Goal: Navigation & Orientation: Find specific page/section

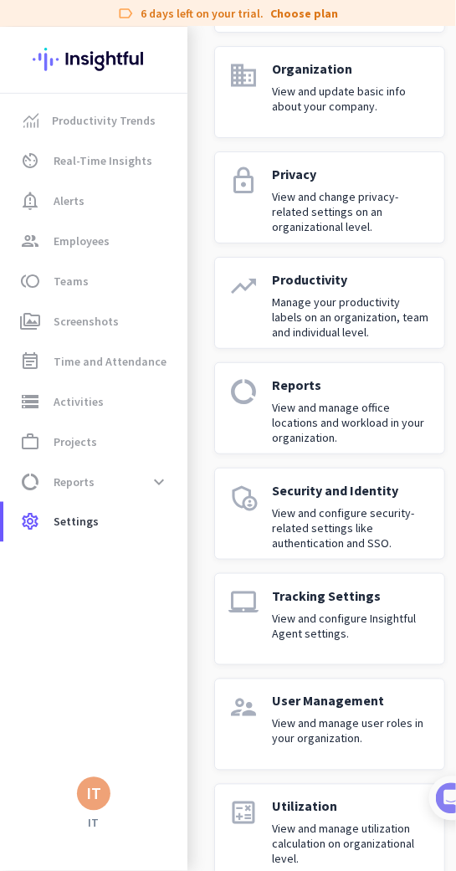
scroll to position [931, 0]
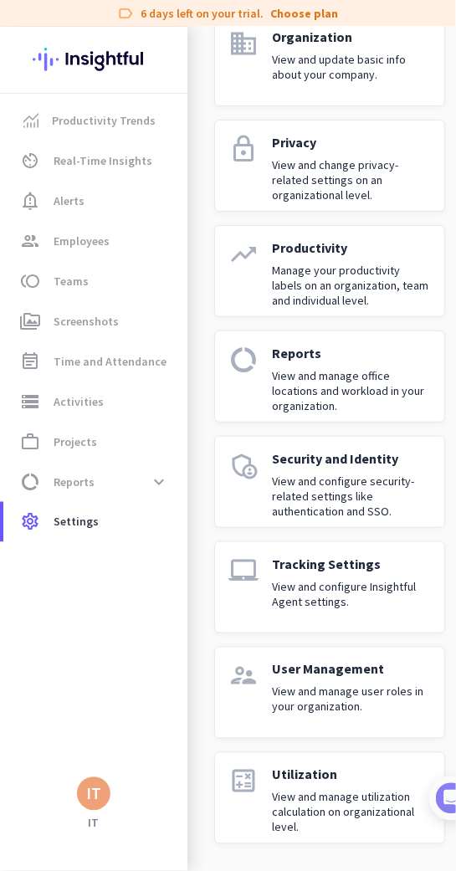
click at [335, 671] on div "User Management View and manage user roles in your organization." at bounding box center [351, 693] width 159 height 64
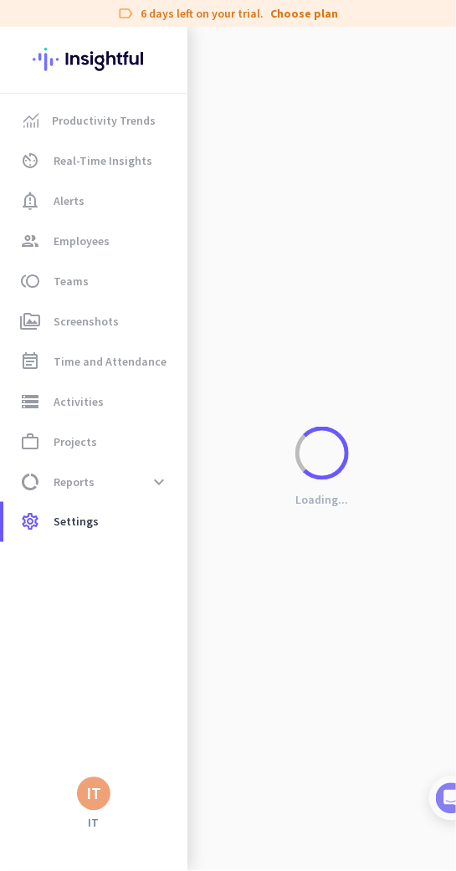
scroll to position [920, 0]
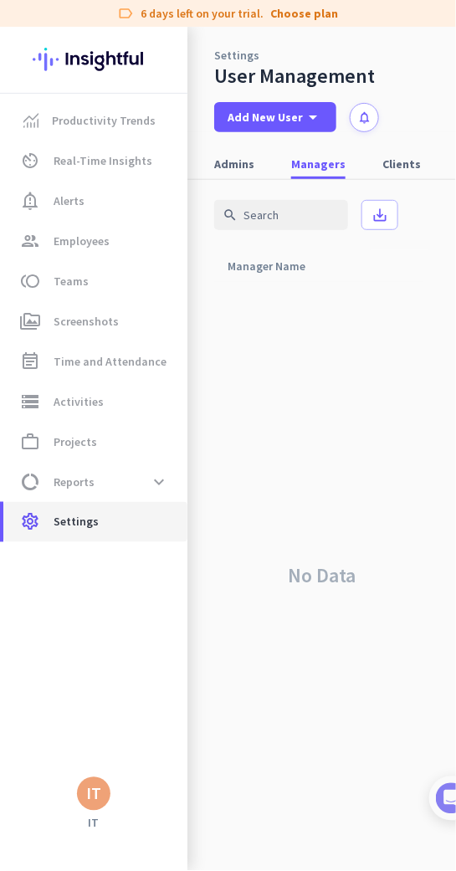
click at [77, 520] on span "Settings" at bounding box center [76, 522] width 45 height 20
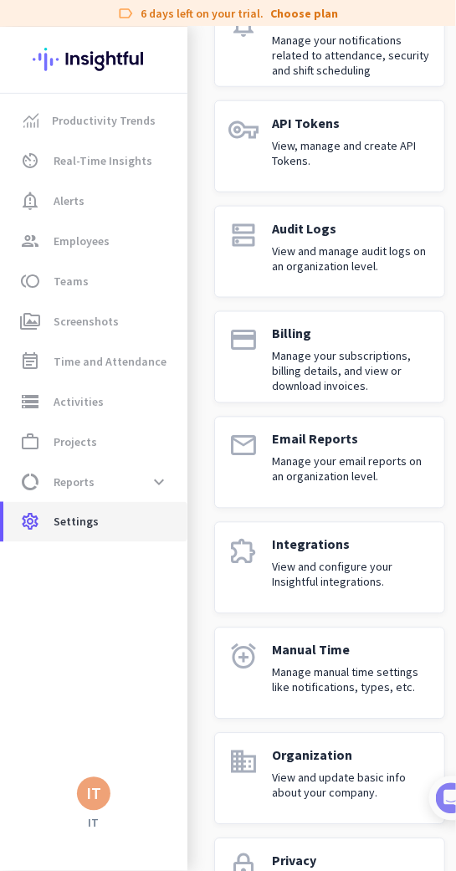
scroll to position [931, 0]
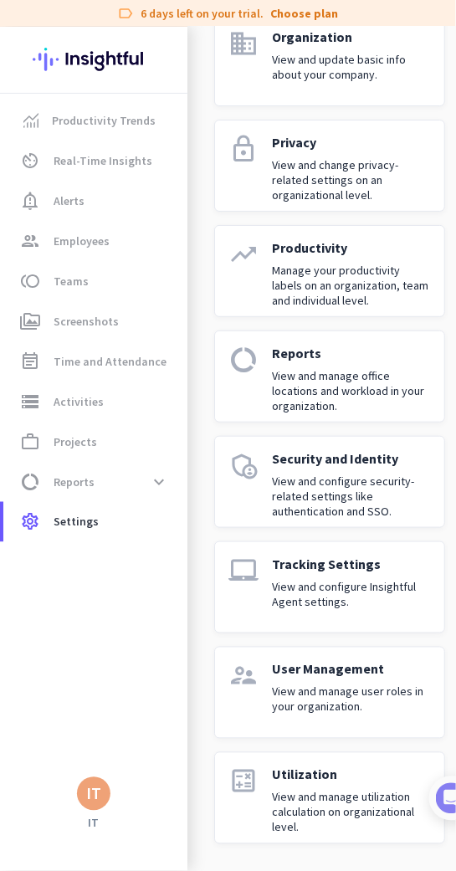
click at [334, 579] on p "View and configure Insightful Agent settings." at bounding box center [351, 594] width 159 height 30
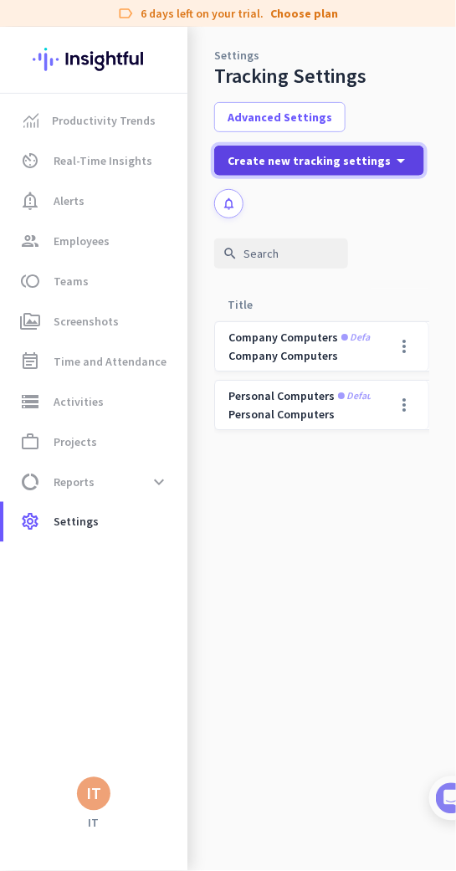
click at [391, 157] on icon "arrow_drop_down" at bounding box center [401, 161] width 20 height 20
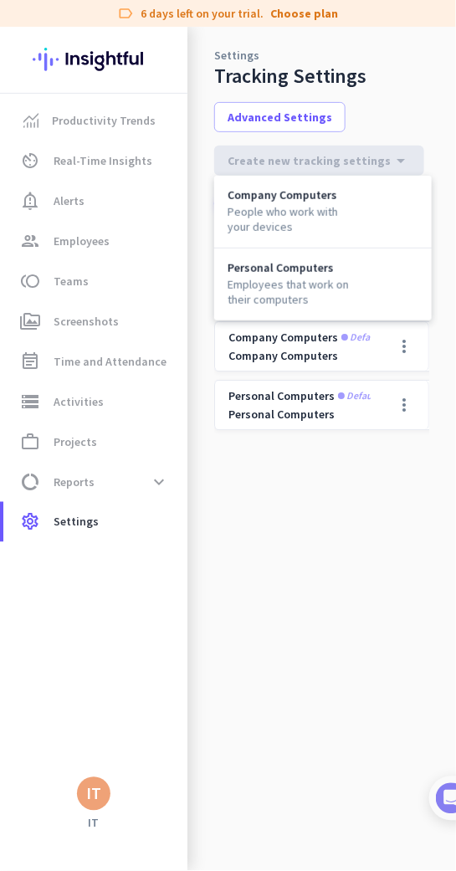
click at [410, 109] on div at bounding box center [228, 435] width 456 height 871
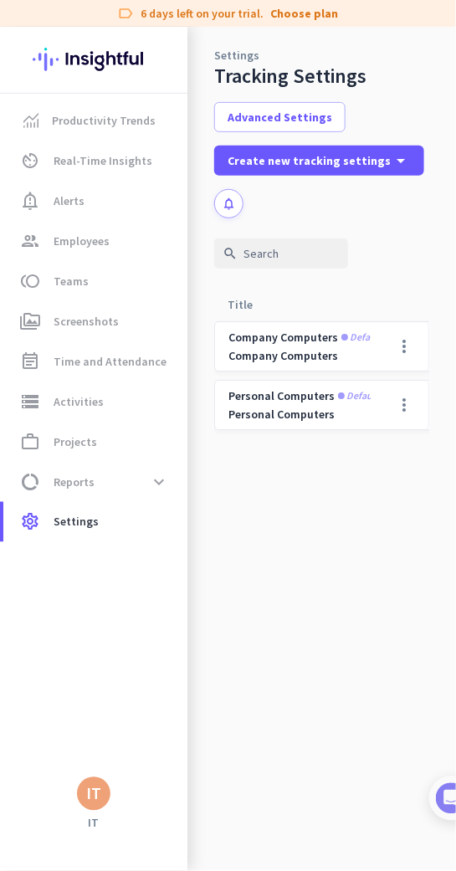
click at [410, 109] on div "Advanced Settings Create new tracking settings arrow_drop_down notifications" at bounding box center [321, 160] width 215 height 116
click at [414, 85] on div "Settings Tracking Settings Advanced Settings Create new tracking settings arrow…" at bounding box center [321, 123] width 269 height 192
click at [403, 349] on span at bounding box center [404, 346] width 40 height 40
click at [346, 383] on span "Edit" at bounding box center [341, 381] width 21 height 15
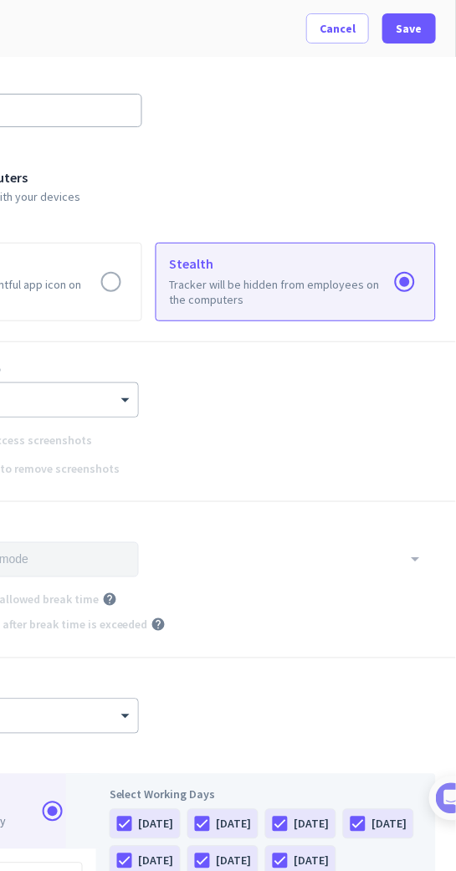
click at [296, 703] on div "Idle Time help × 2 min" at bounding box center [149, 706] width 574 height 55
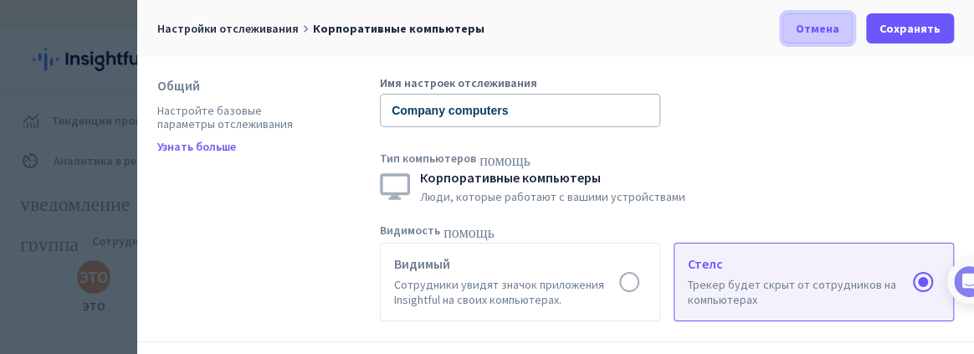
click at [455, 21] on font "Отмена" at bounding box center [818, 28] width 44 height 15
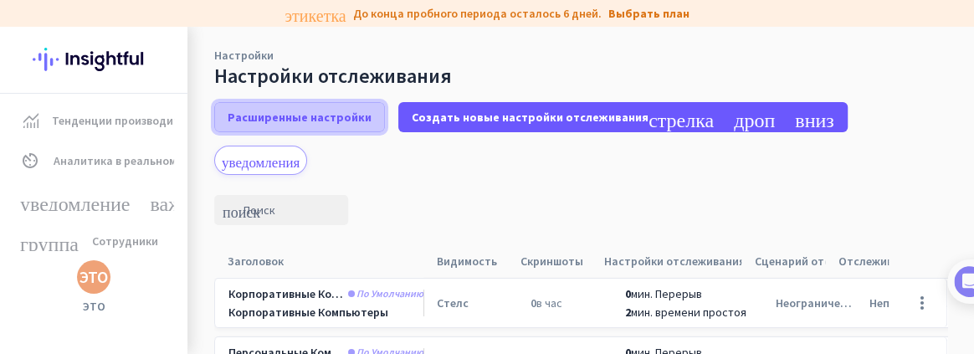
click at [351, 112] on font "Расширенные настройки" at bounding box center [300, 117] width 144 height 15
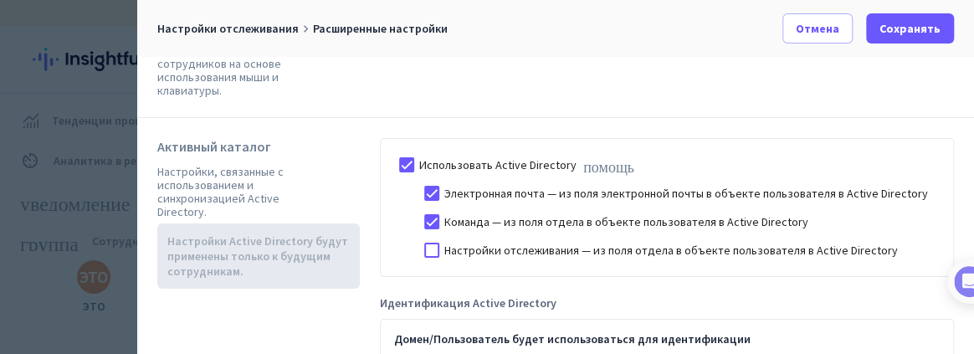
scroll to position [631, 0]
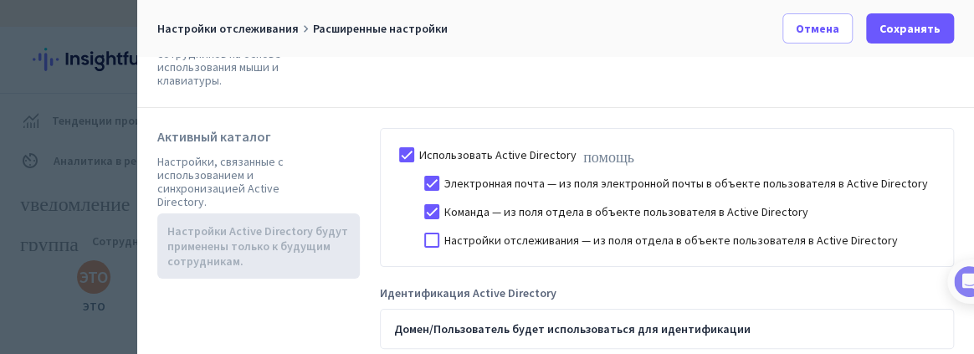
click at [455, 313] on div "Домен/Пользователь будет использоваться для идентификации" at bounding box center [667, 329] width 574 height 40
click at [408, 142] on div at bounding box center [406, 154] width 25 height 25
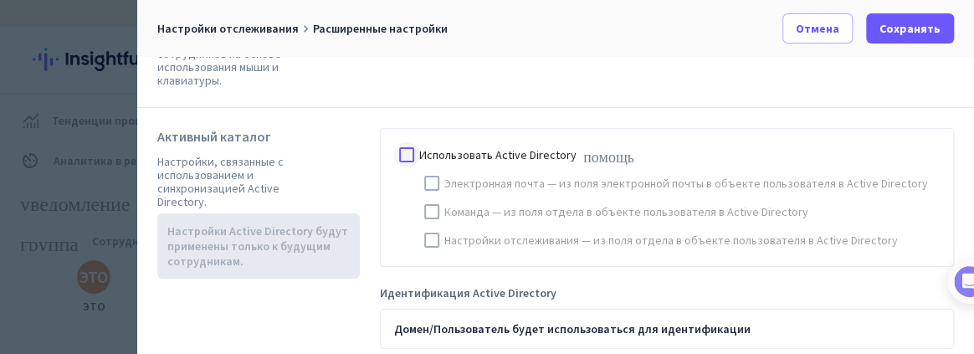
click at [416, 142] on div at bounding box center [406, 154] width 25 height 25
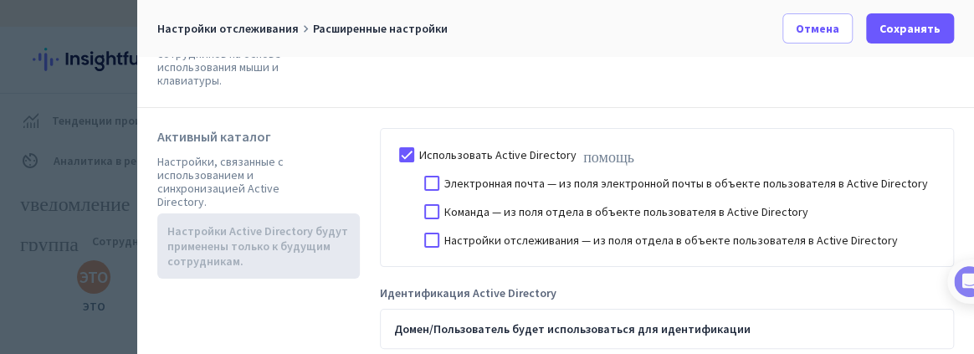
click at [234, 164] on font "Настройки, связанные с использованием и синхронизацией Active Directory." at bounding box center [220, 181] width 126 height 55
click at [455, 33] on font "Отмена" at bounding box center [818, 28] width 44 height 15
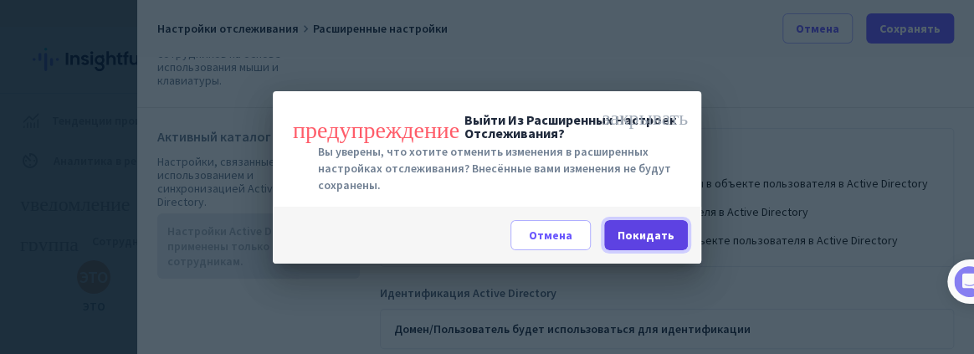
click at [455, 239] on font "Покидать" at bounding box center [646, 235] width 57 height 15
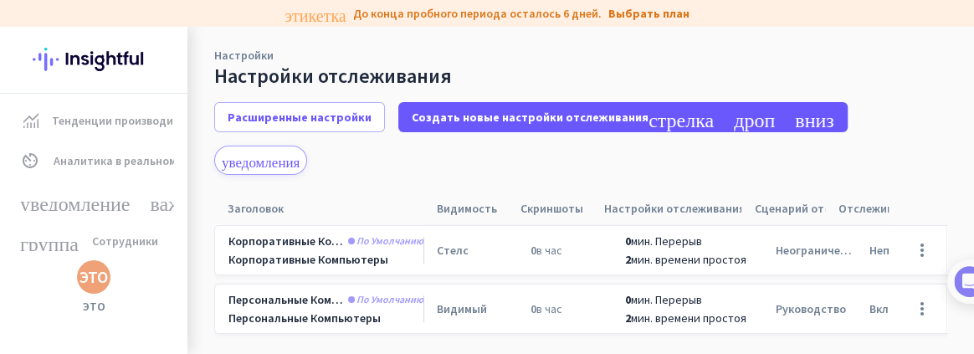
scroll to position [54, 0]
click at [455, 288] on span at bounding box center [922, 308] width 40 height 40
click at [455, 304] on font "Редактировать" at bounding box center [875, 299] width 85 height 15
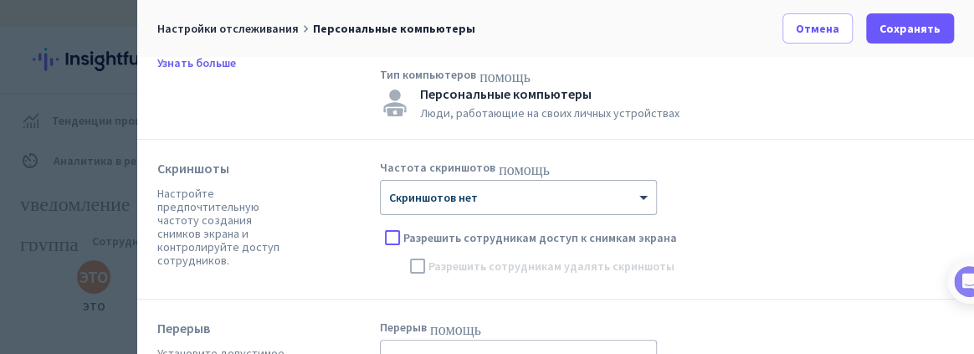
scroll to position [0, 0]
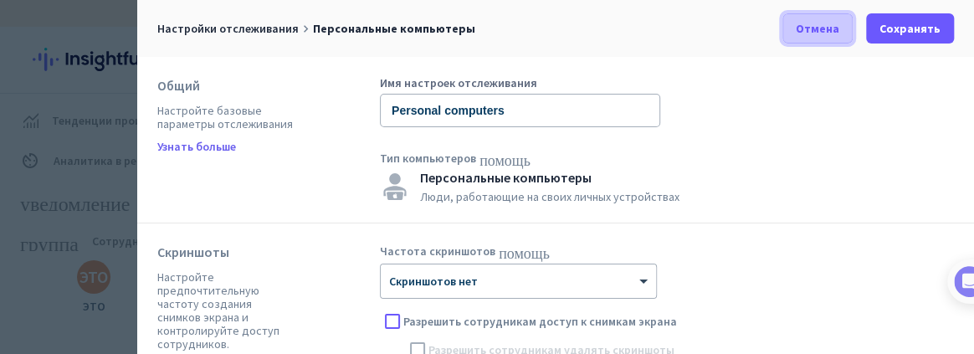
click at [455, 22] on font "Отмена" at bounding box center [818, 28] width 44 height 15
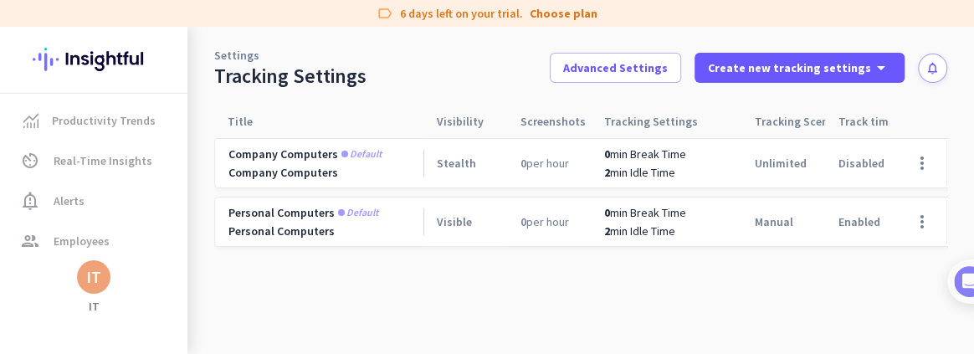
scroll to position [9, 0]
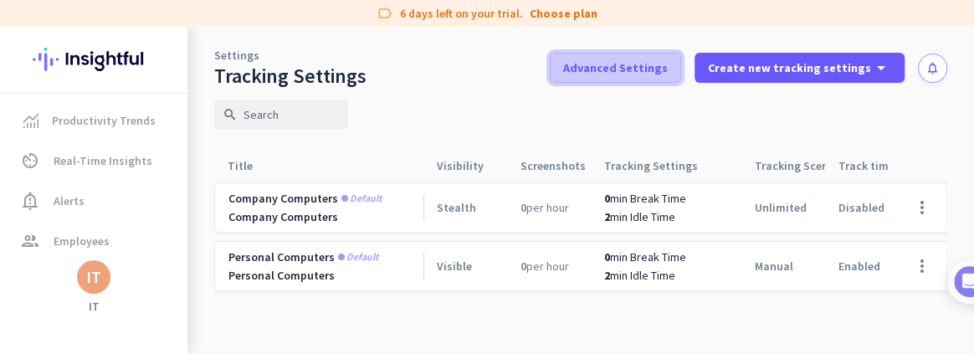
click at [455, 75] on span "Advanced Settings" at bounding box center [615, 67] width 105 height 17
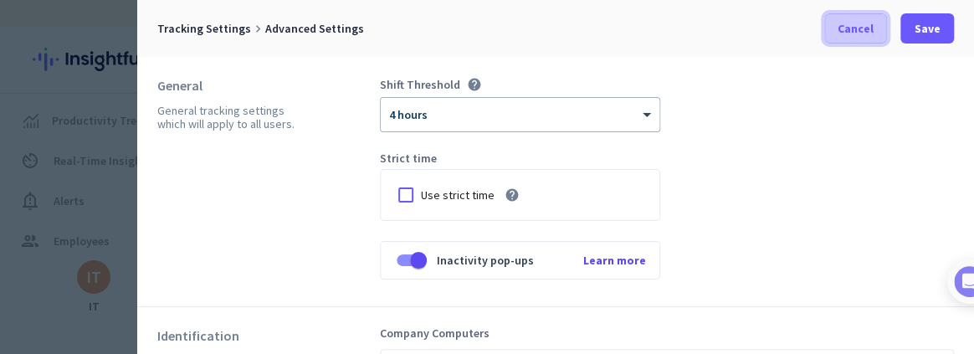
click at [455, 20] on span "Cancel" at bounding box center [856, 28] width 36 height 17
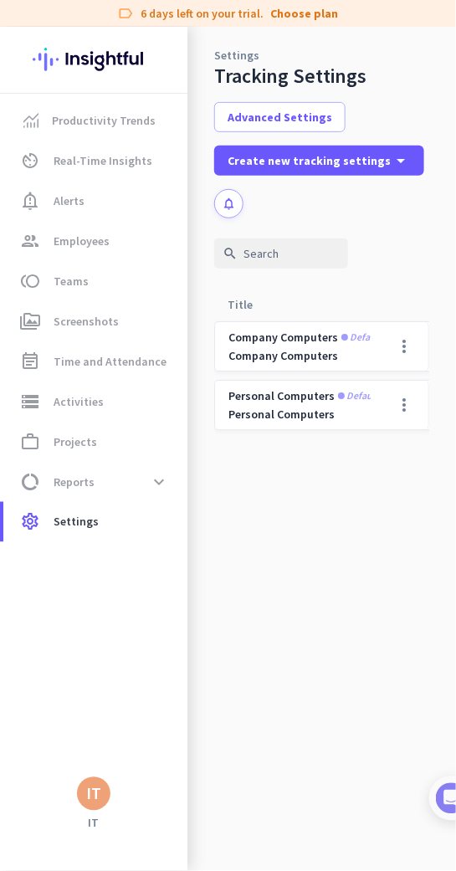
scroll to position [0, 0]
click at [79, 399] on span "Activities" at bounding box center [79, 402] width 50 height 20
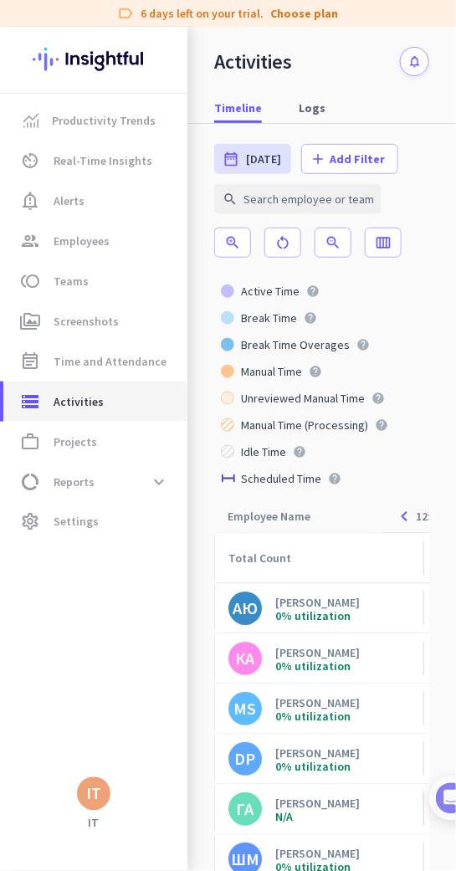
scroll to position [0, 452]
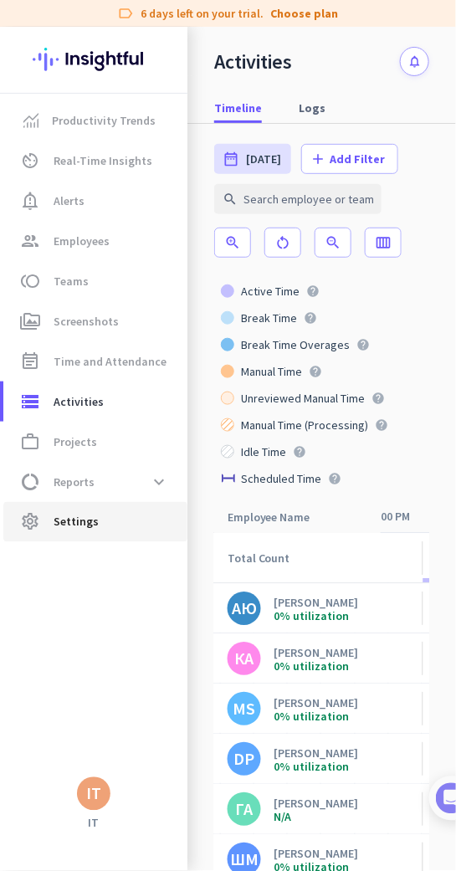
click at [83, 521] on span "Settings" at bounding box center [76, 522] width 45 height 20
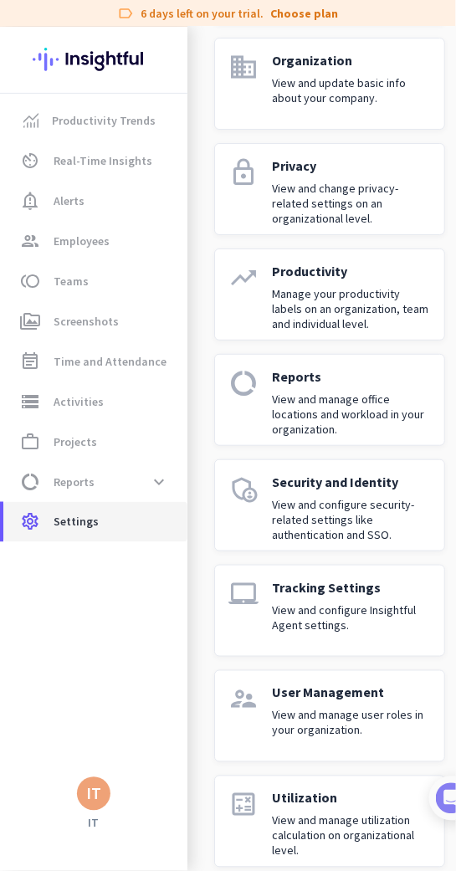
scroll to position [901, 0]
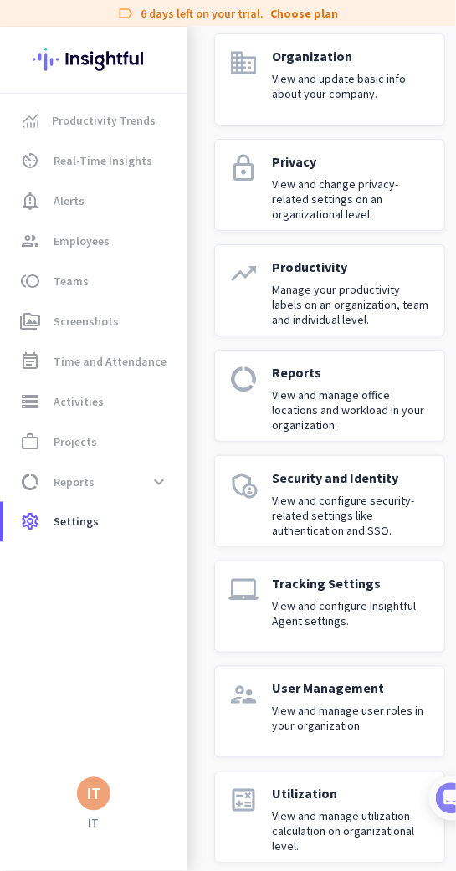
click at [330, 511] on p "View and configure security-related settings like authentication and SSO." at bounding box center [351, 515] width 159 height 45
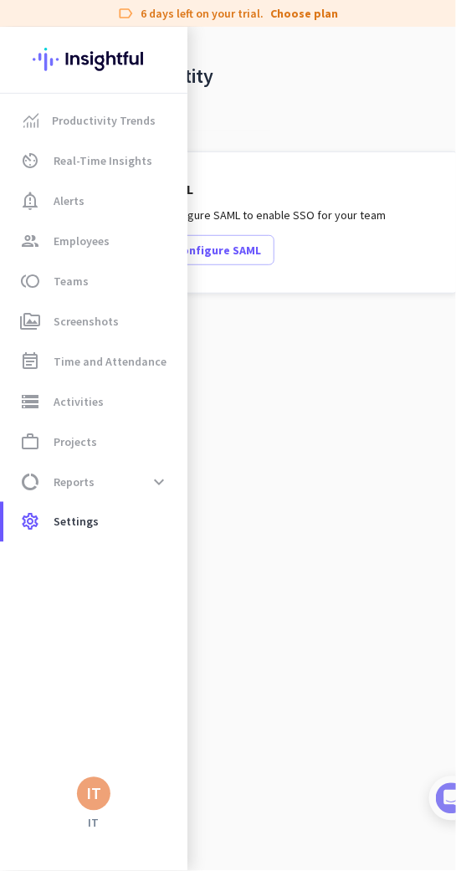
scroll to position [0, 85]
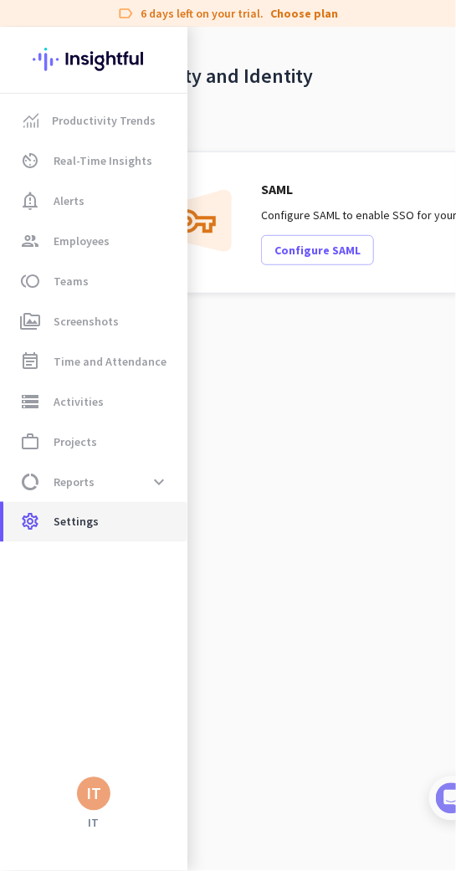
click at [85, 527] on span "Settings" at bounding box center [76, 522] width 45 height 20
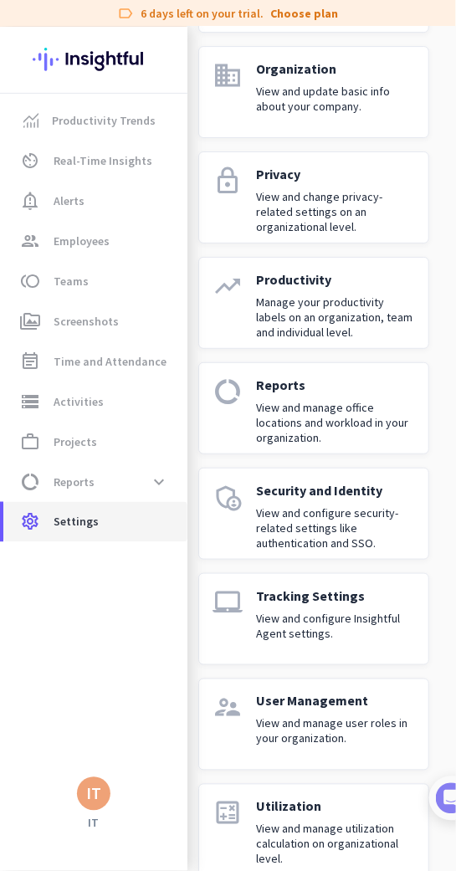
scroll to position [931, 26]
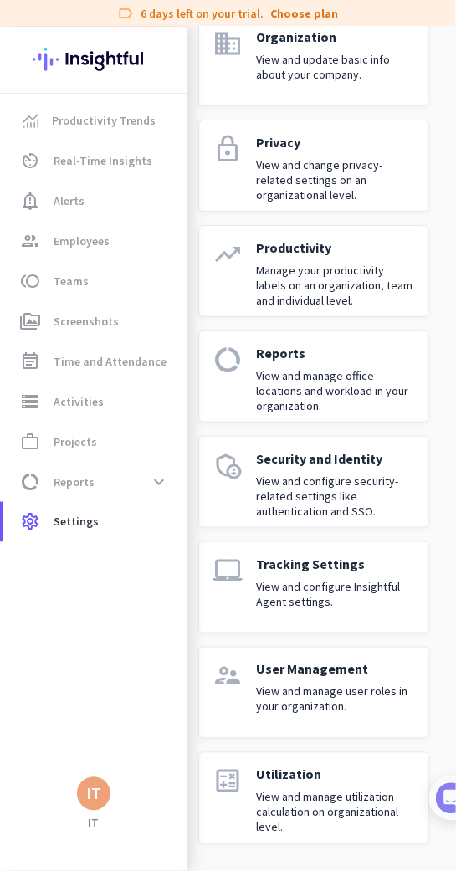
click at [267, 767] on p "Utilization" at bounding box center [335, 775] width 159 height 17
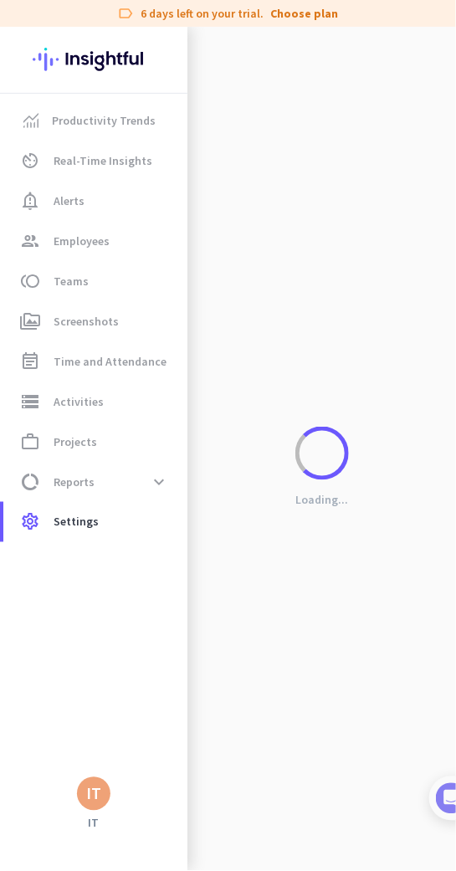
scroll to position [920, 15]
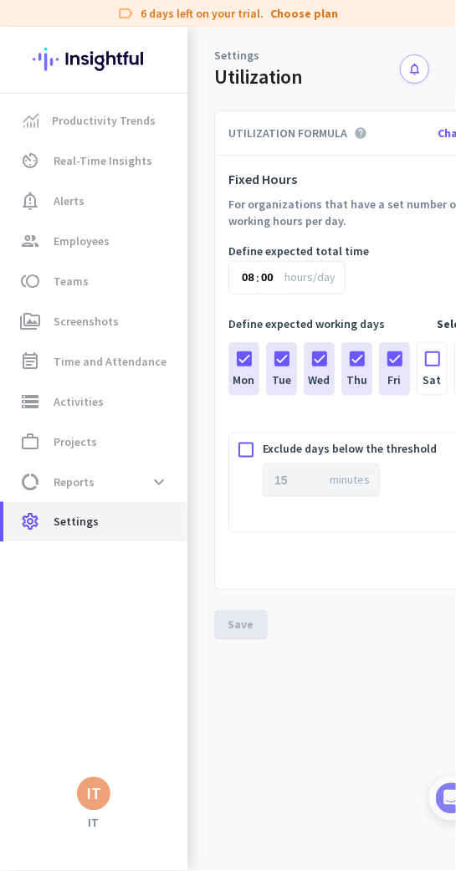
click at [75, 523] on span "Settings" at bounding box center [76, 522] width 45 height 20
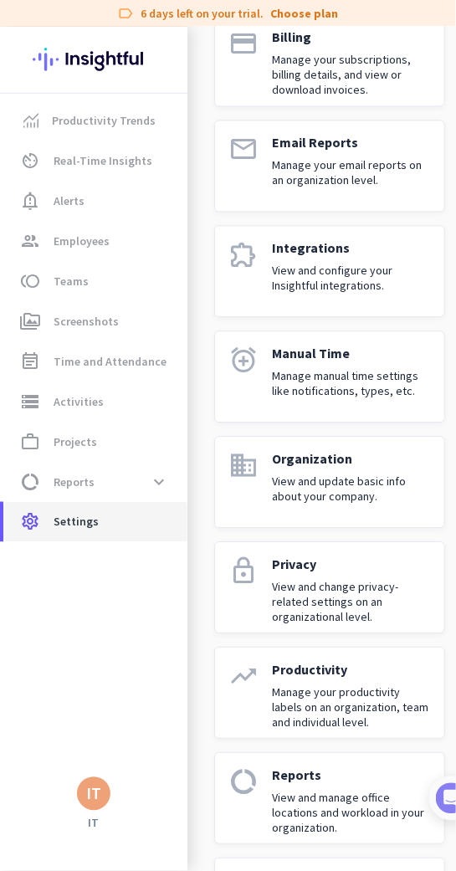
scroll to position [523, 0]
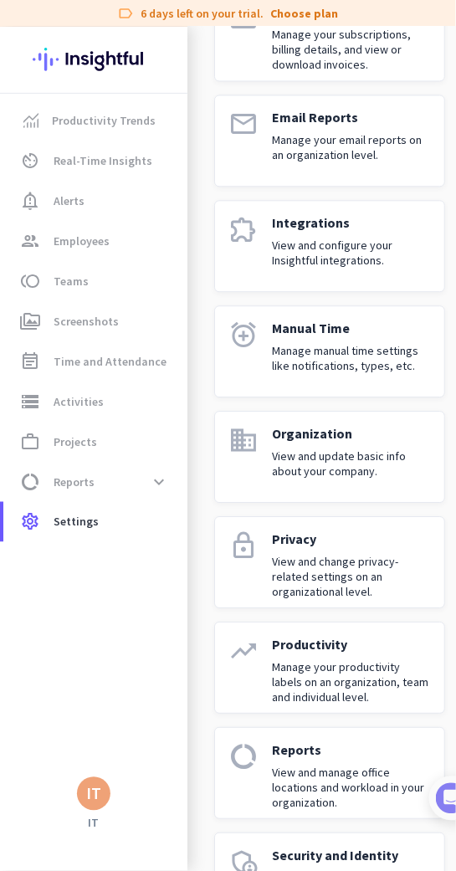
click at [315, 437] on p "Organization" at bounding box center [351, 434] width 159 height 17
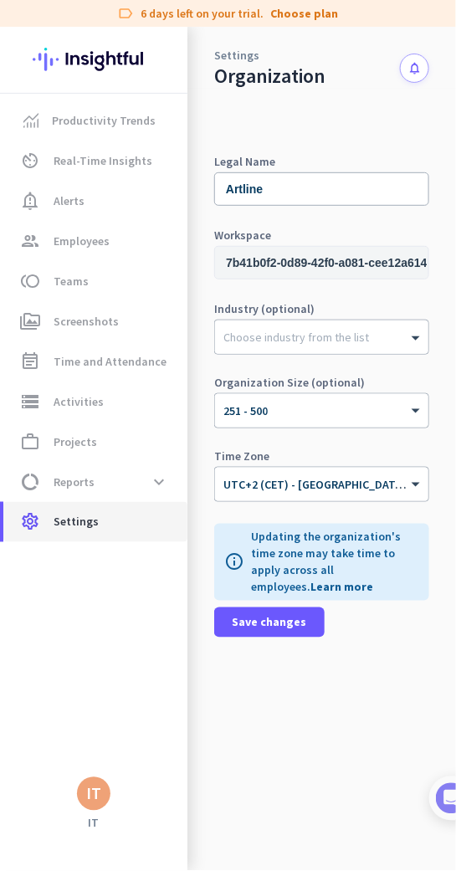
click at [89, 528] on span "Settings" at bounding box center [76, 522] width 45 height 20
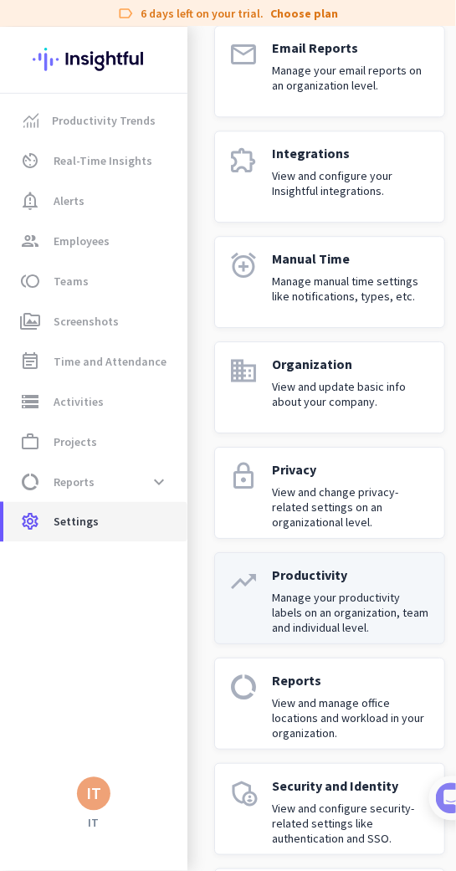
scroll to position [598, 0]
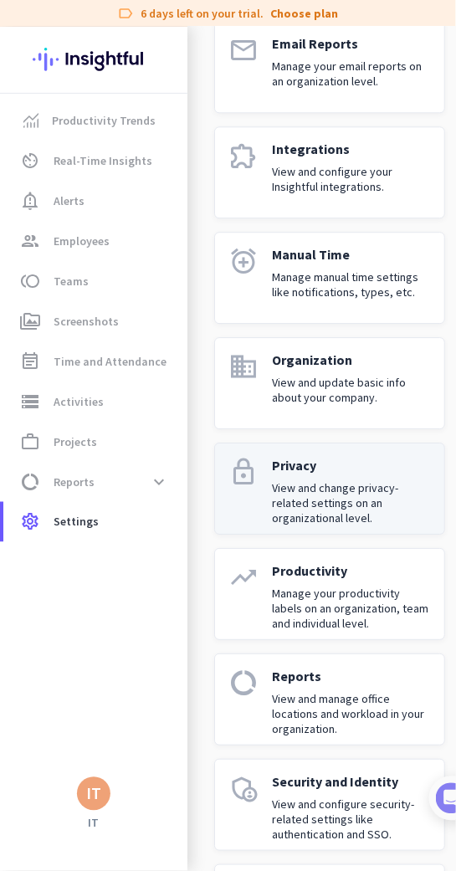
click at [309, 495] on p "View and change privacy-related settings on an organizational level." at bounding box center [351, 502] width 159 height 45
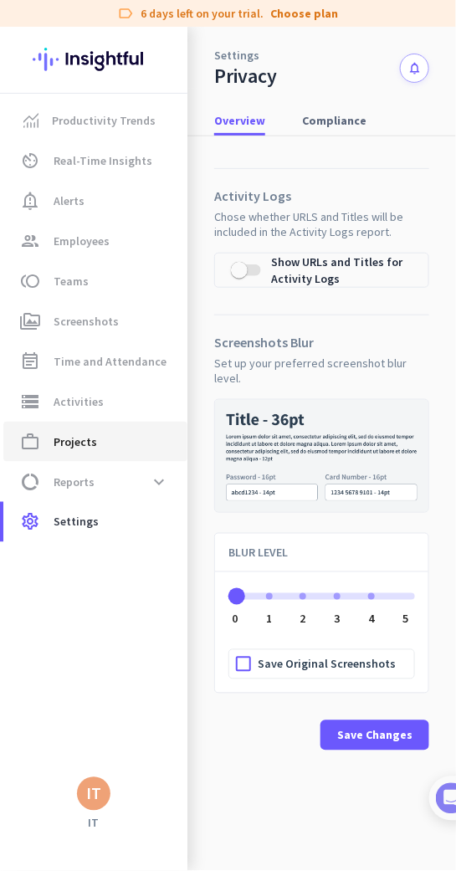
click at [67, 443] on span "Projects" at bounding box center [76, 442] width 44 height 20
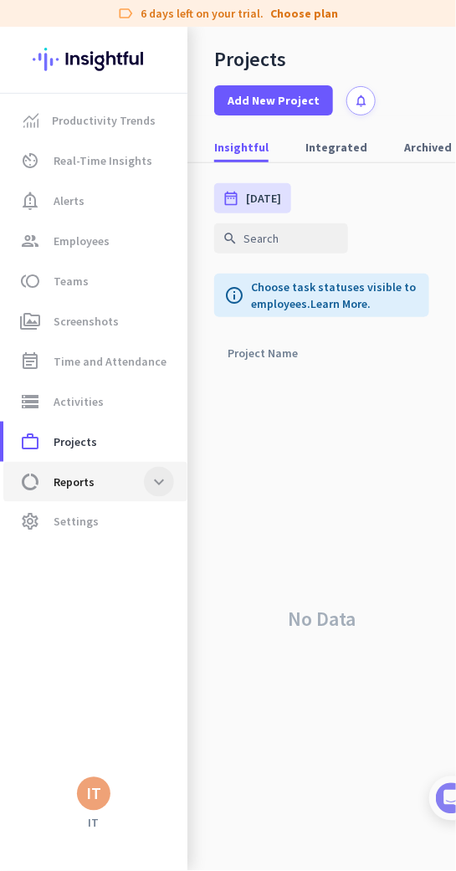
click at [159, 480] on span at bounding box center [159, 482] width 30 height 30
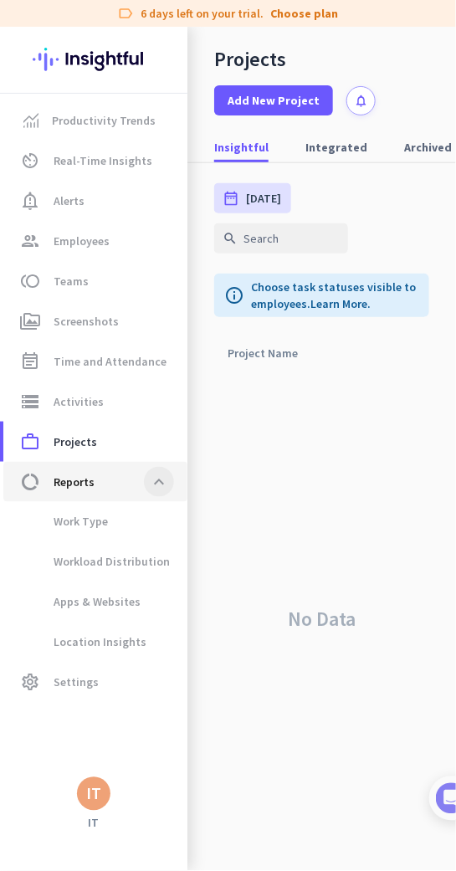
click at [159, 480] on span at bounding box center [159, 482] width 30 height 30
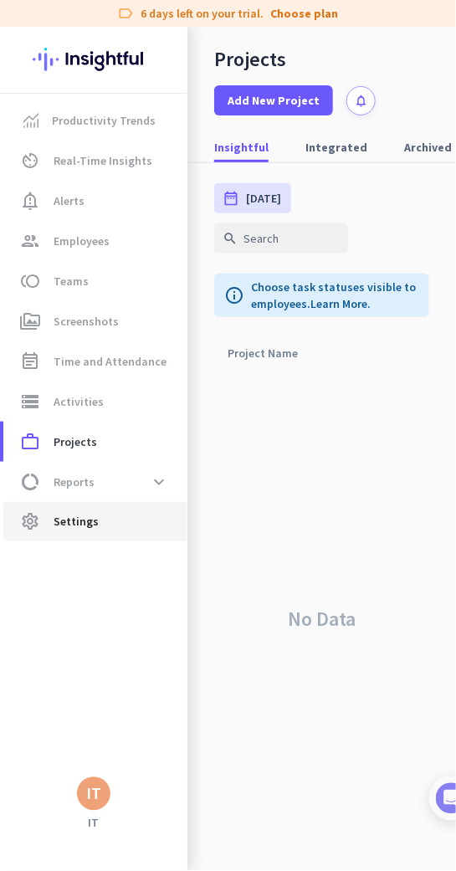
click at [81, 527] on span "Settings" at bounding box center [76, 522] width 45 height 20
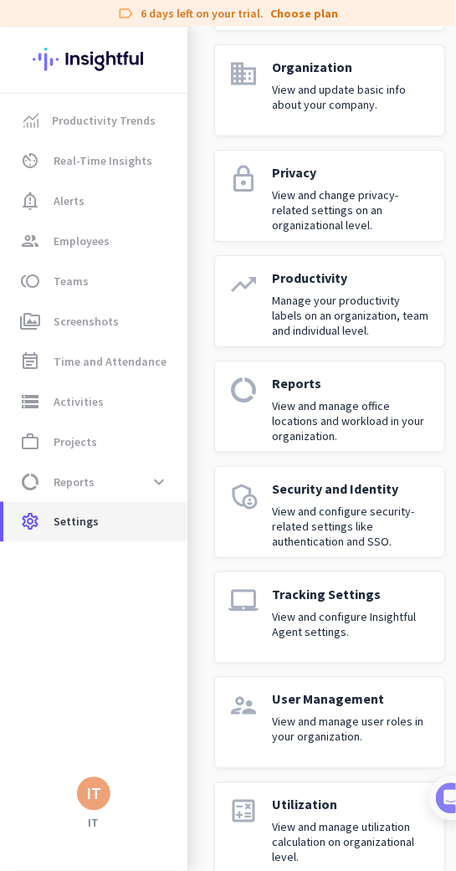
scroll to position [931, 0]
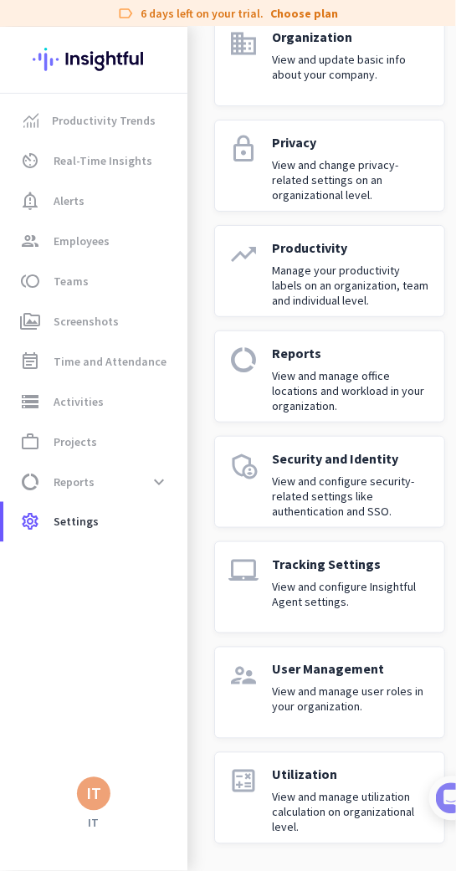
click at [320, 647] on link "supervisor_account User Management View and manage user roles in your organizat…" at bounding box center [329, 693] width 231 height 92
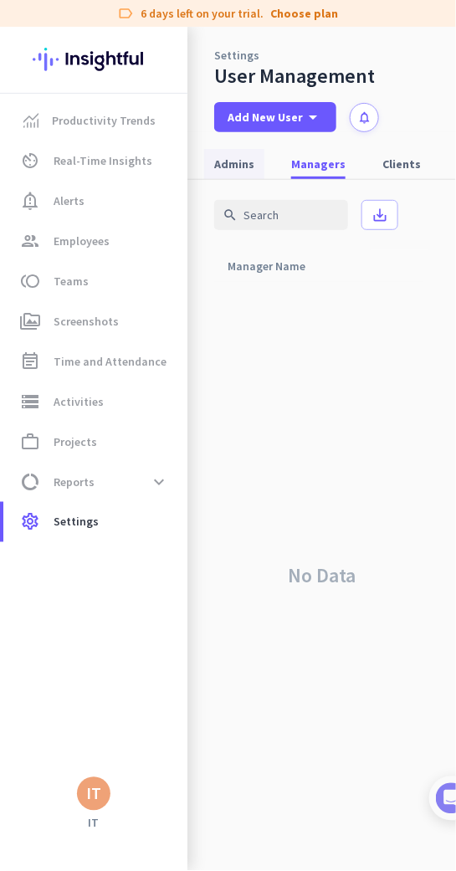
click at [235, 165] on span "Admins" at bounding box center [234, 164] width 40 height 17
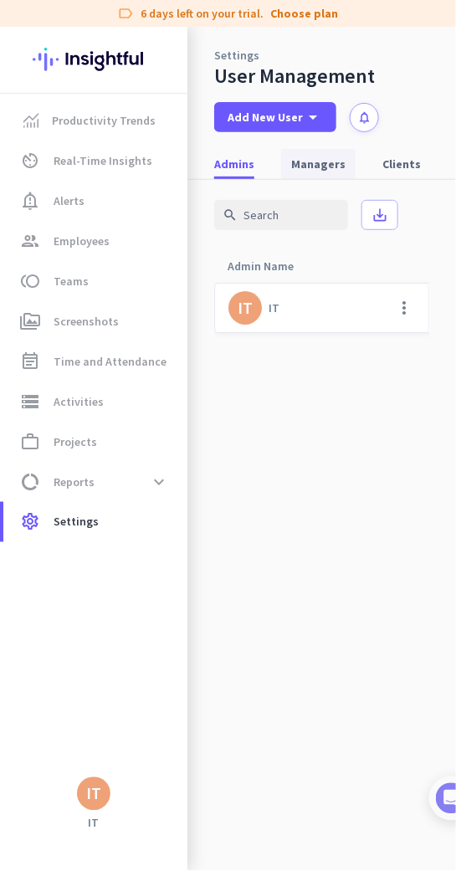
click at [313, 156] on span "Managers" at bounding box center [318, 164] width 54 height 17
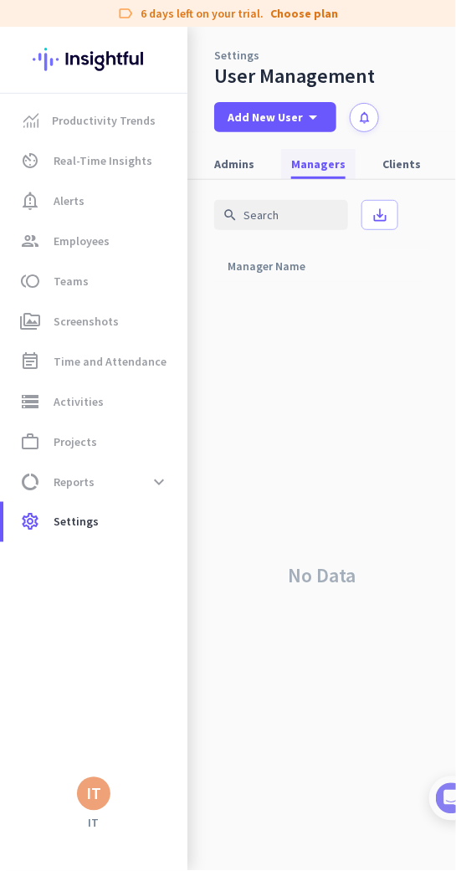
click at [317, 164] on span "Managers" at bounding box center [318, 164] width 54 height 17
click at [391, 159] on span "Clients" at bounding box center [401, 164] width 38 height 17
click at [312, 163] on span "Managers" at bounding box center [318, 164] width 54 height 17
click at [77, 519] on span "Settings" at bounding box center [76, 522] width 45 height 20
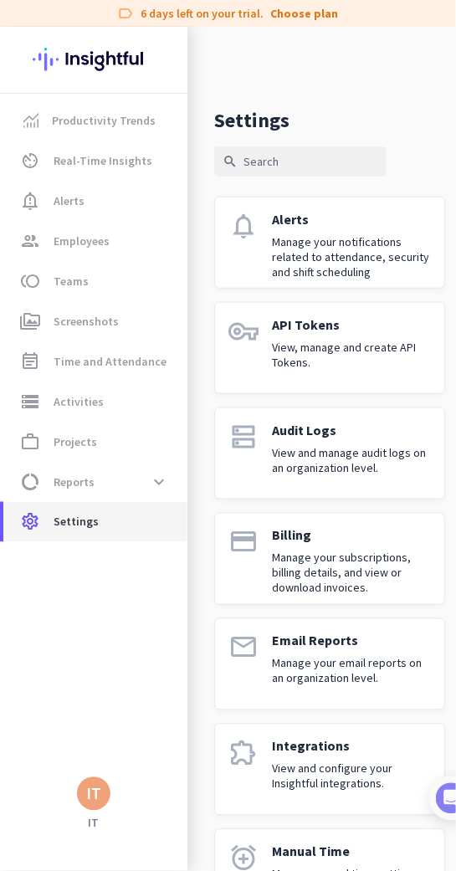
click at [71, 523] on span "Settings" at bounding box center [76, 522] width 45 height 20
